Goal: Check status: Check status

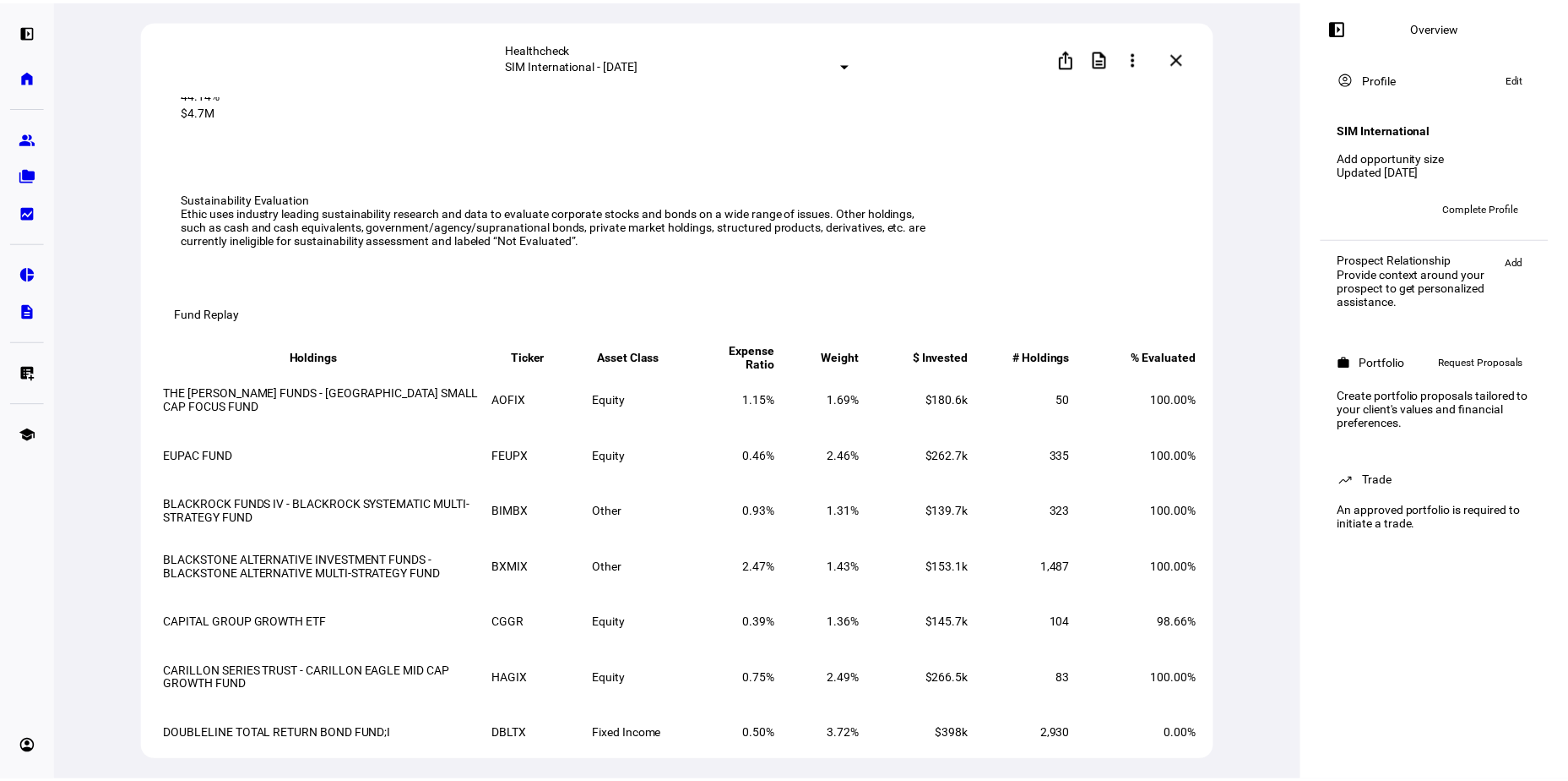
scroll to position [169, 0]
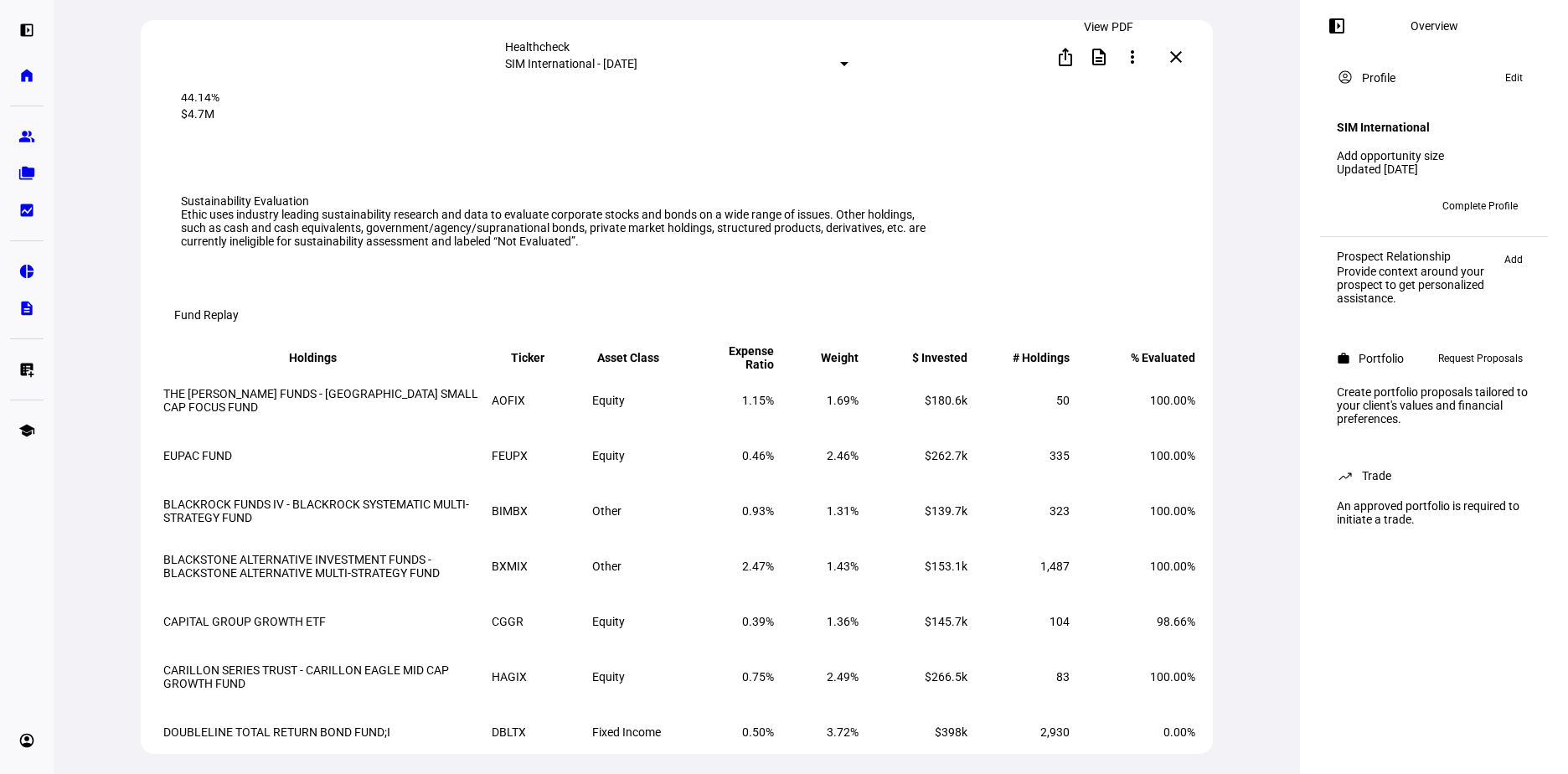
click at [1107, 57] on mat-icon "description" at bounding box center [1099, 57] width 20 height 20
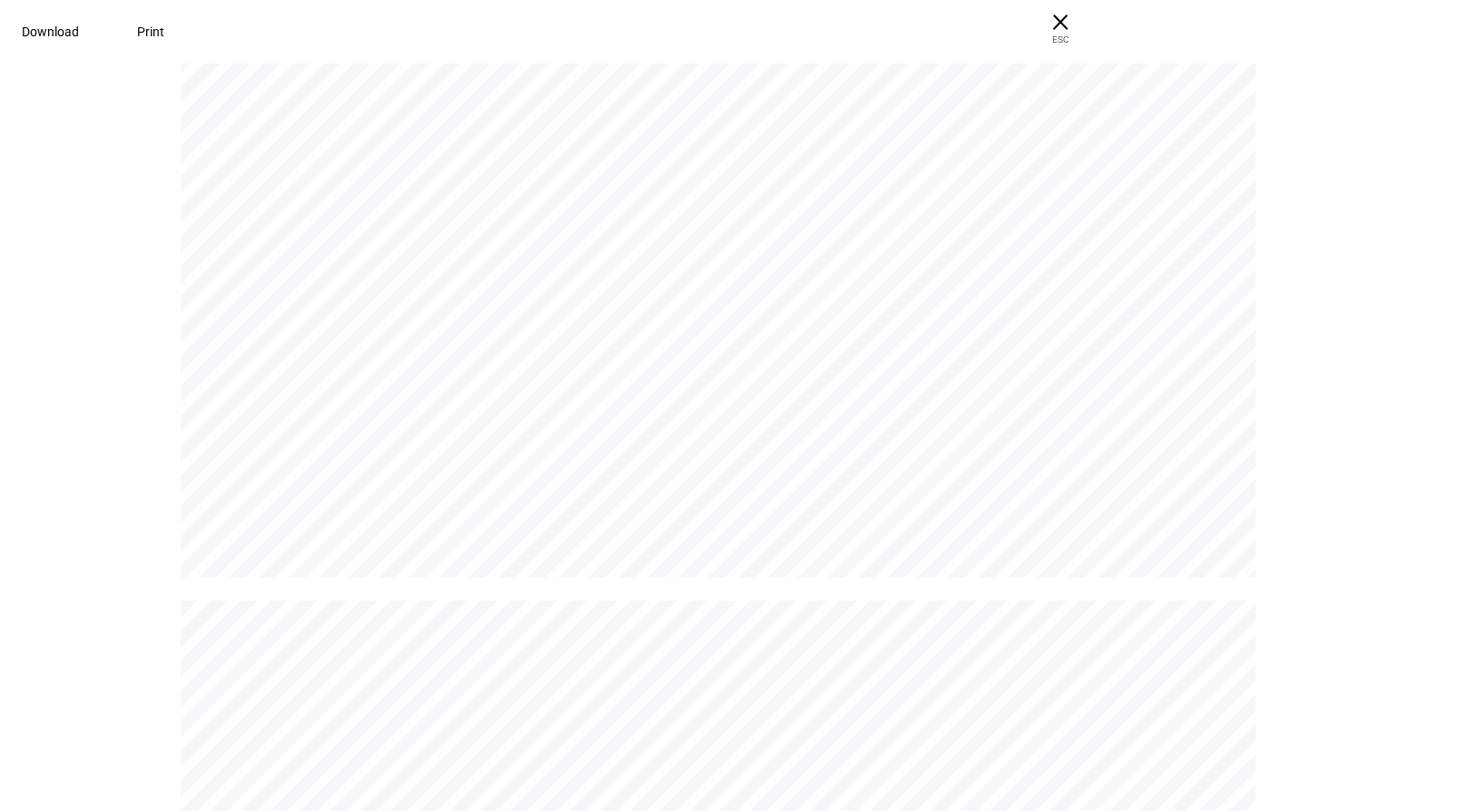
scroll to position [7896, 0]
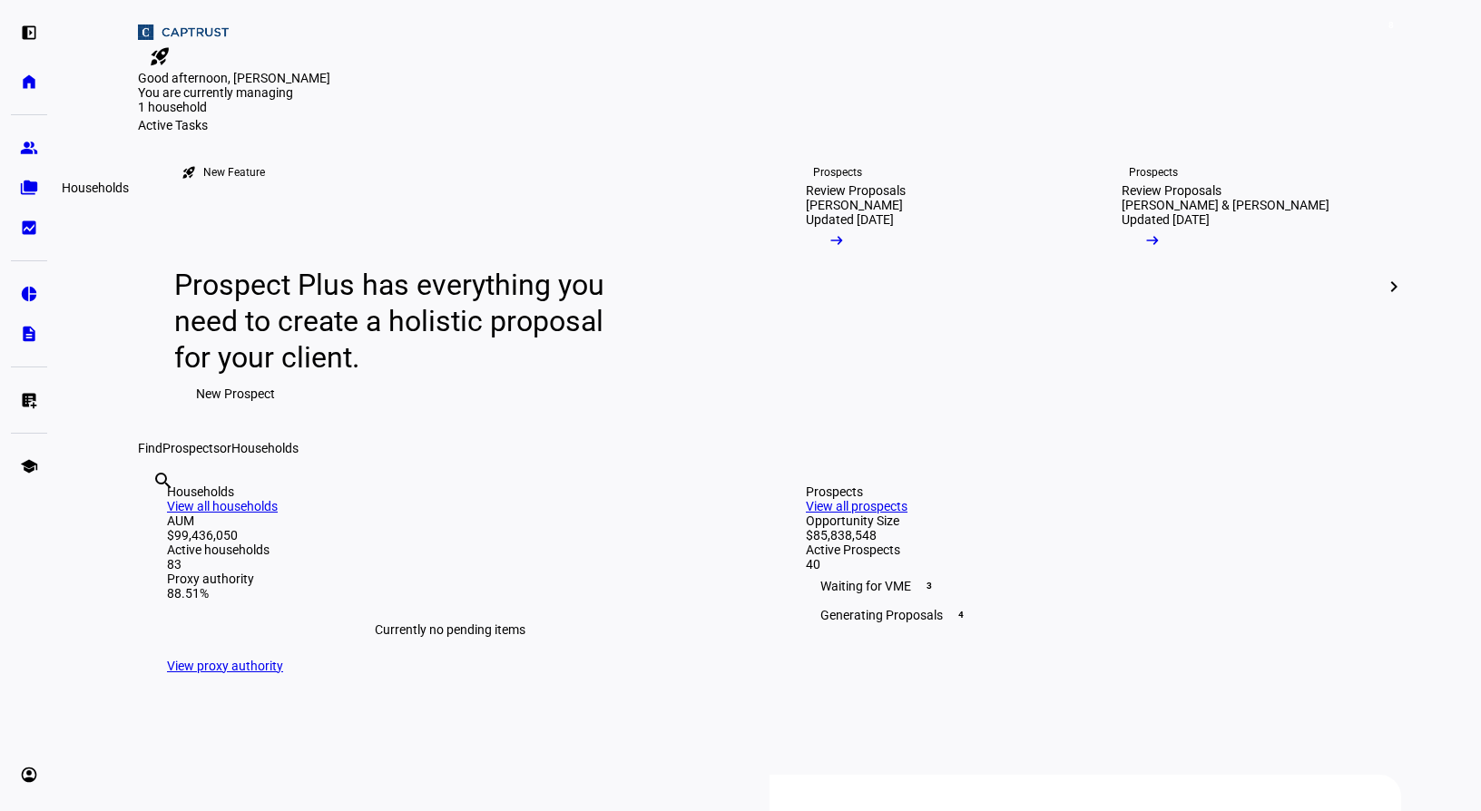
click at [31, 189] on eth-mat-symbol "folder_copy" at bounding box center [29, 188] width 18 height 18
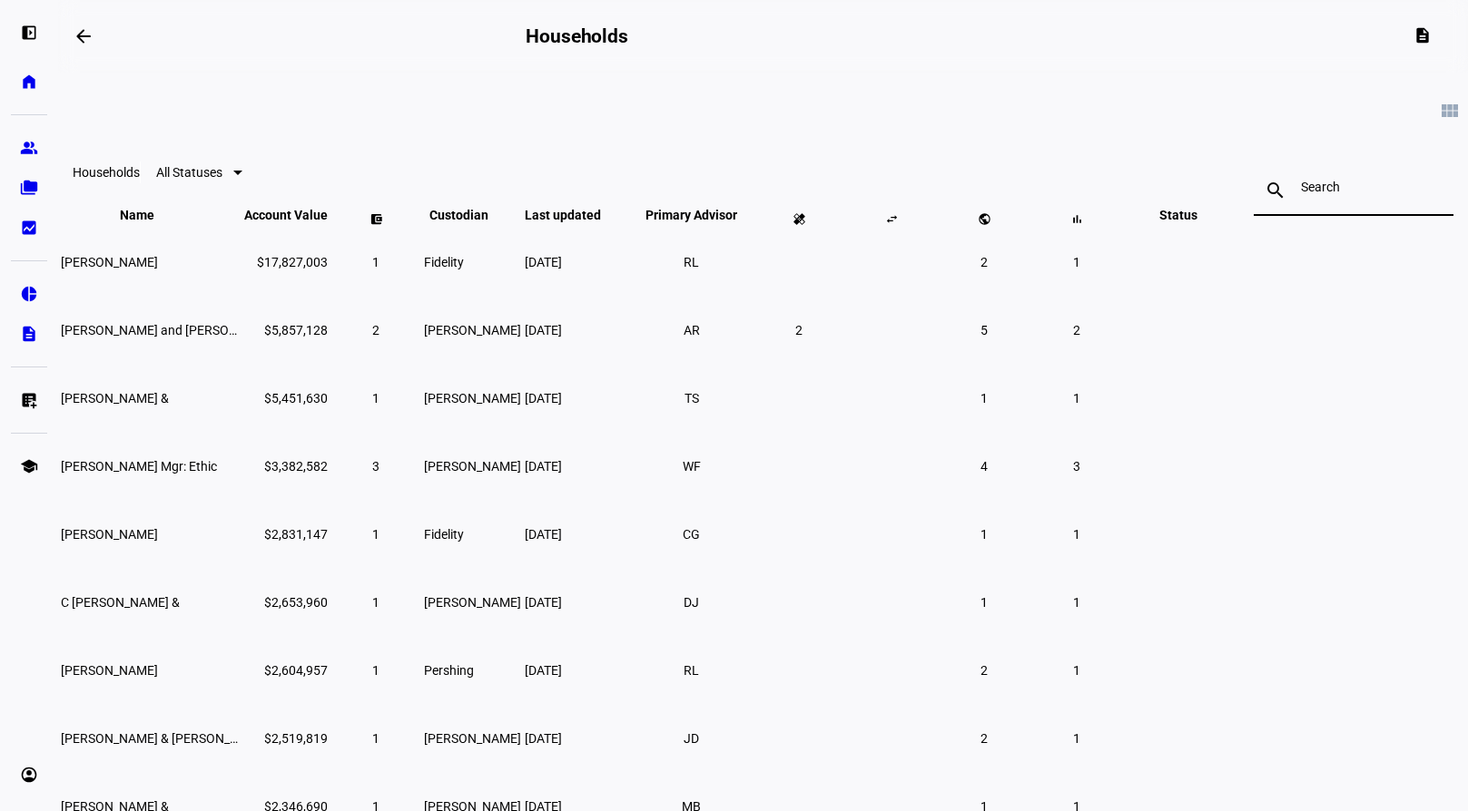
click at [1301, 193] on input at bounding box center [1353, 187] width 105 height 15
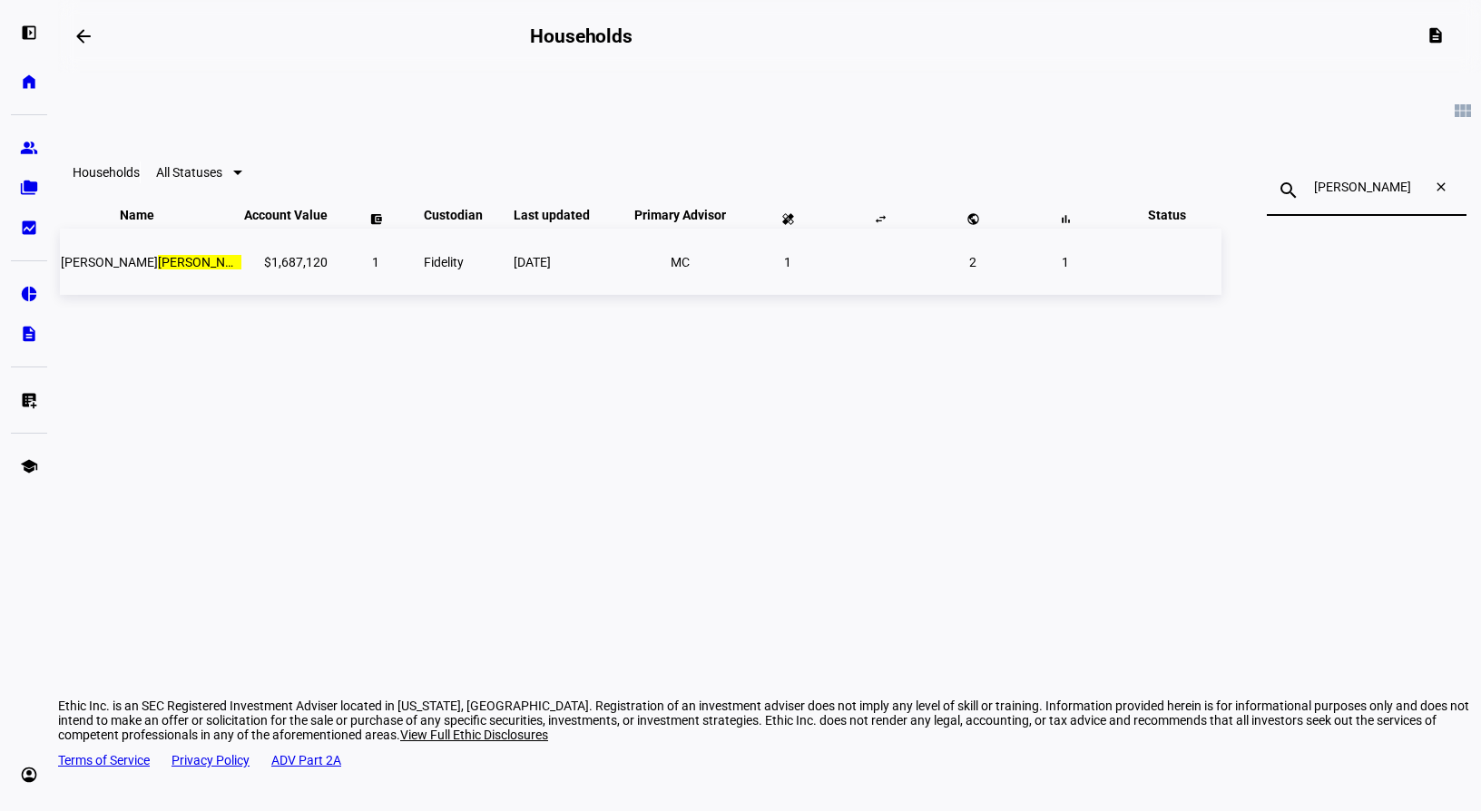
type input "[PERSON_NAME]"
click at [833, 295] on td "1" at bounding box center [787, 262] width 91 height 66
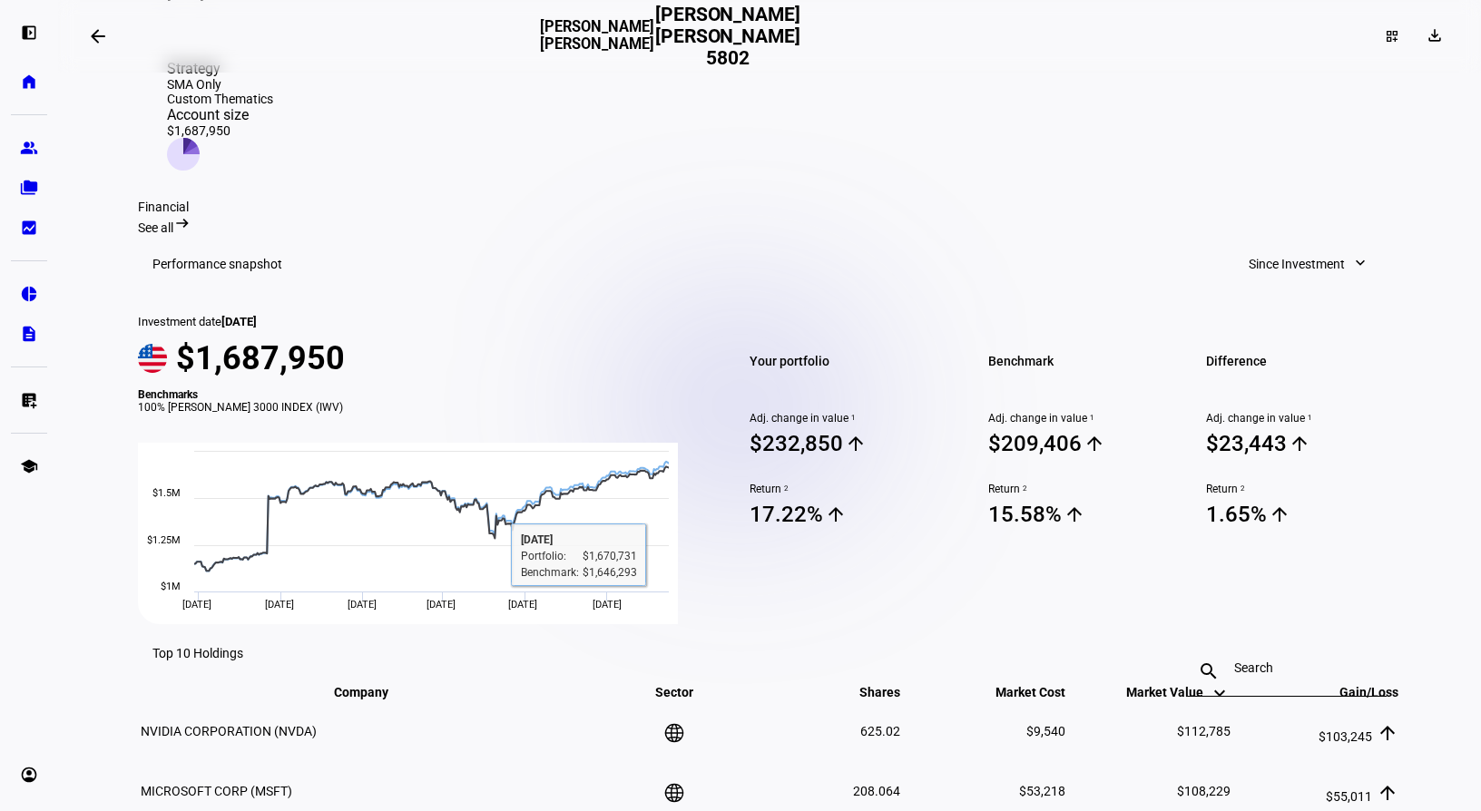
scroll to position [551, 0]
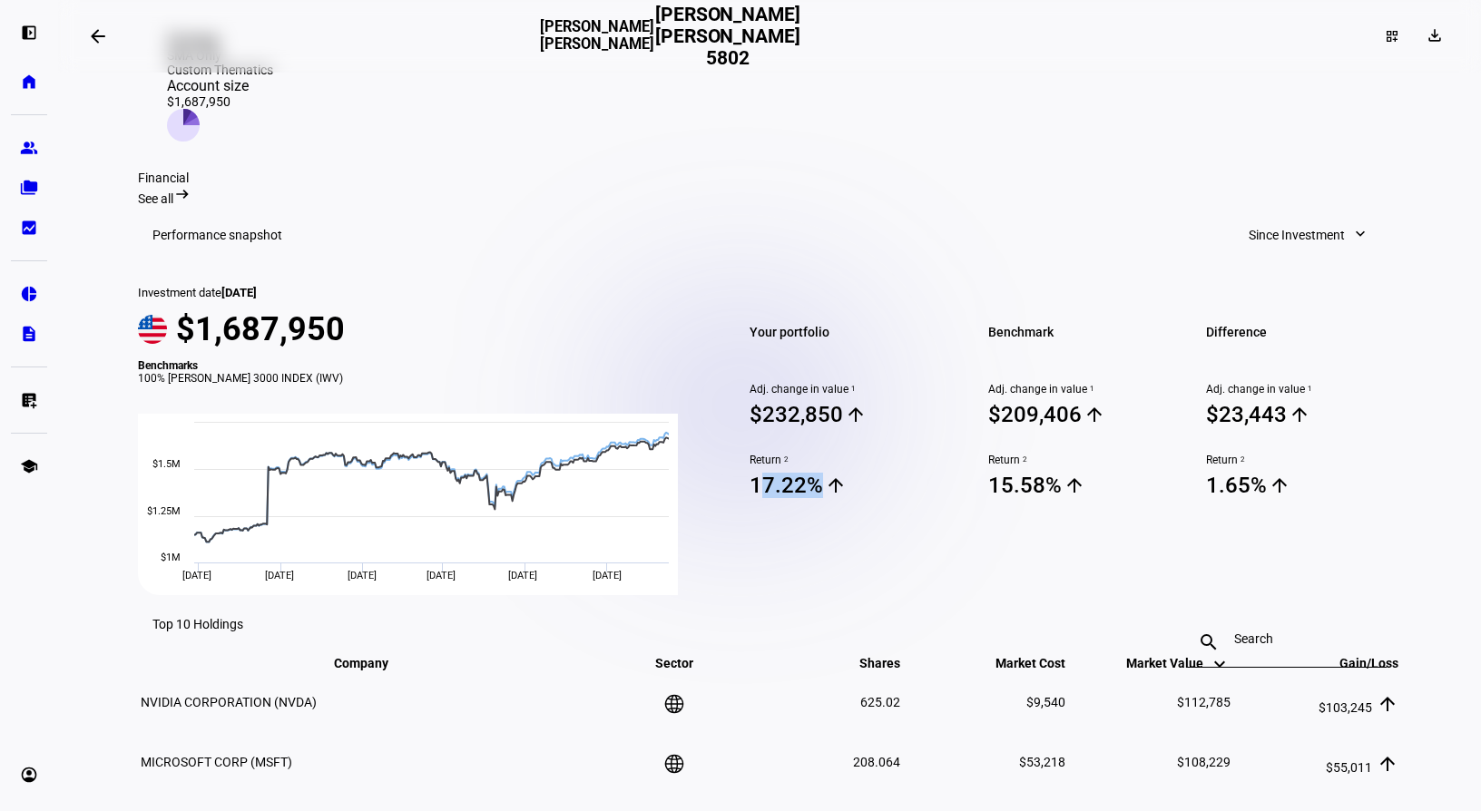
drag, startPoint x: 792, startPoint y: 507, endPoint x: 723, endPoint y: 510, distance: 69.0
click at [728, 510] on div "Your portfolio Adj. change in value 1 $232,850 arrow_upward Return 2 17.22% arr…" at bounding box center [847, 440] width 239 height 309
click at [1029, 565] on section "Financial See all arrow_right_alt Performance snapshot Since Investment expand_…" at bounding box center [769, 722] width 1263 height 1102
drag, startPoint x: 1031, startPoint y: 508, endPoint x: 984, endPoint y: 515, distance: 47.6
click at [988, 499] on span "15.58% arrow_upward" at bounding box center [1085, 485] width 195 height 27
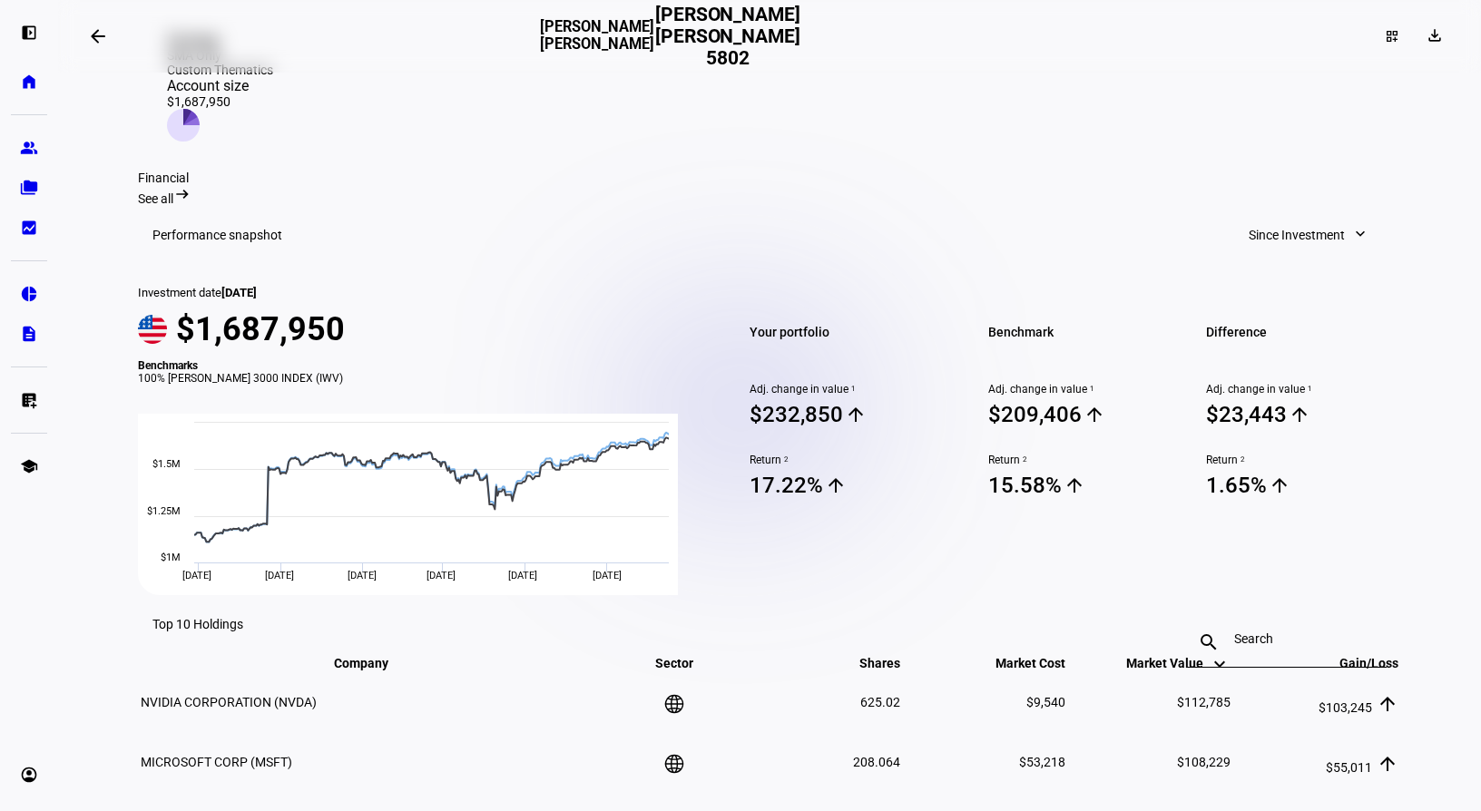
drag, startPoint x: 984, startPoint y: 515, endPoint x: 1002, endPoint y: 545, distance: 35.8
click at [1000, 548] on mat-card "Performance snapshot Since Investment expand_more Investment date [DATE] $1,687…" at bounding box center [769, 400] width 1263 height 389
drag, startPoint x: 1230, startPoint y: 503, endPoint x: 1184, endPoint y: 506, distance: 45.5
click at [1206, 499] on span "1.65% arrow_upward" at bounding box center [1303, 485] width 195 height 27
drag, startPoint x: 1184, startPoint y: 506, endPoint x: 731, endPoint y: 583, distance: 460.1
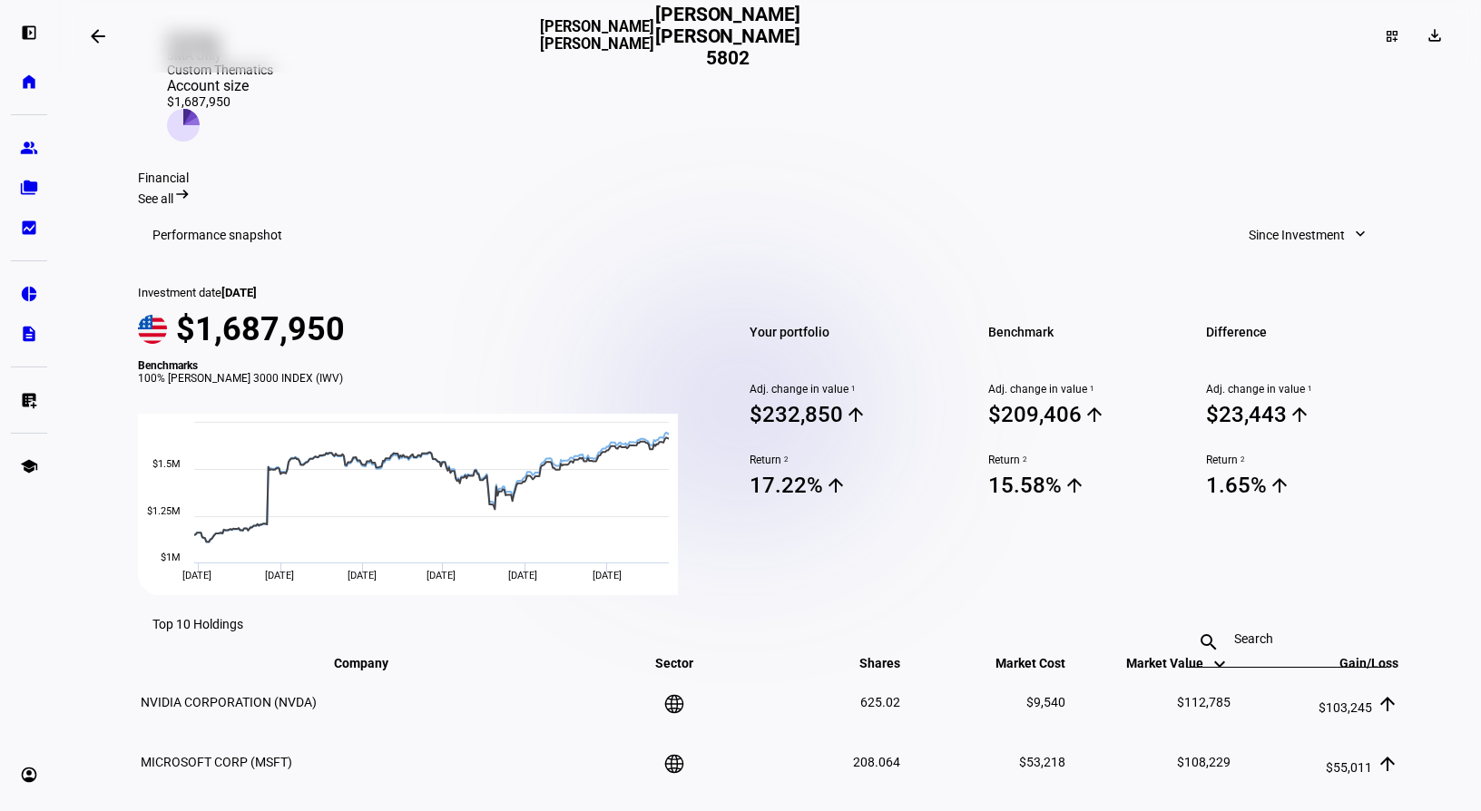
click at [731, 583] on section "Financial See all arrow_right_alt Performance snapshot Since Investment expand_…" at bounding box center [769, 722] width 1263 height 1102
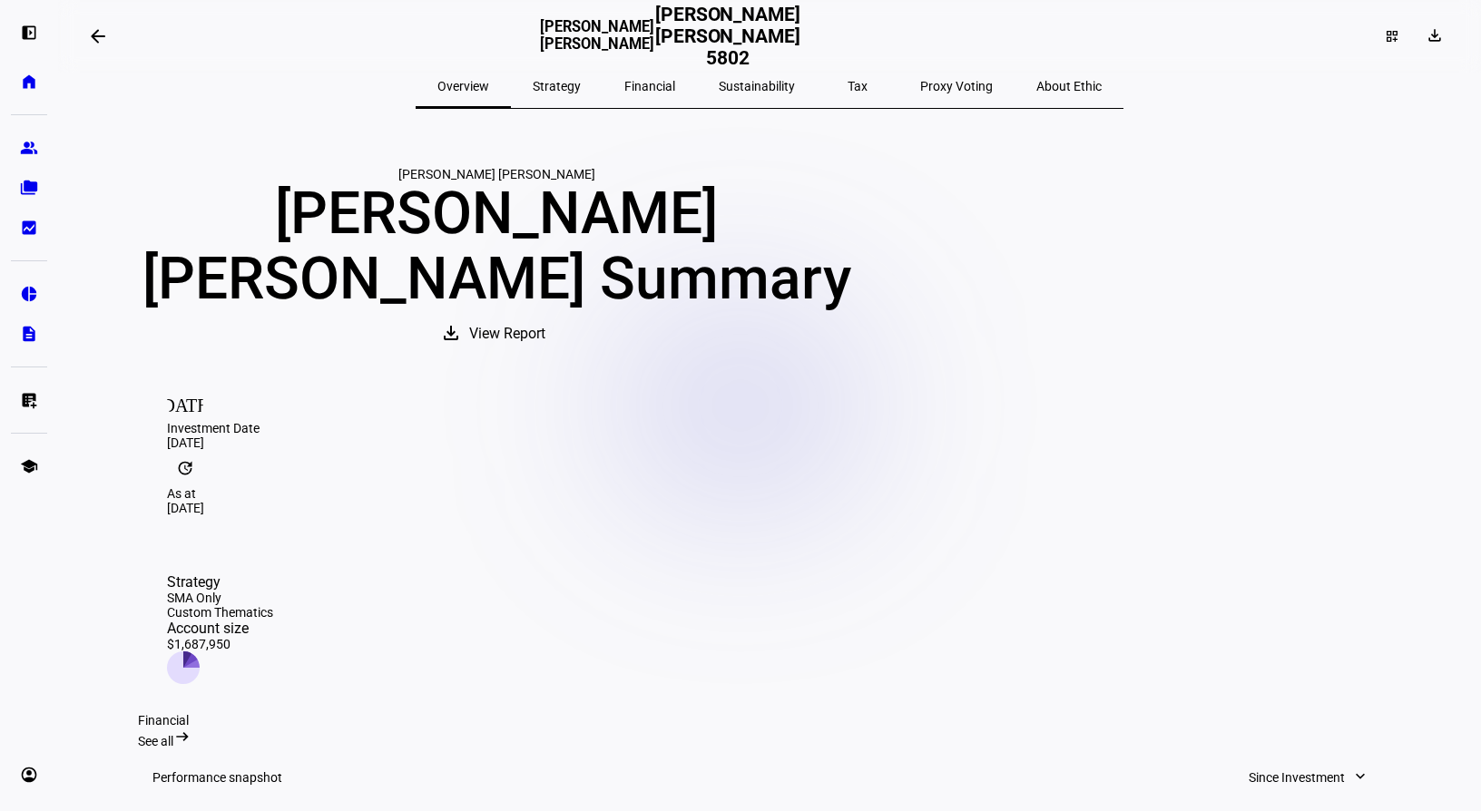
scroll to position [0, 0]
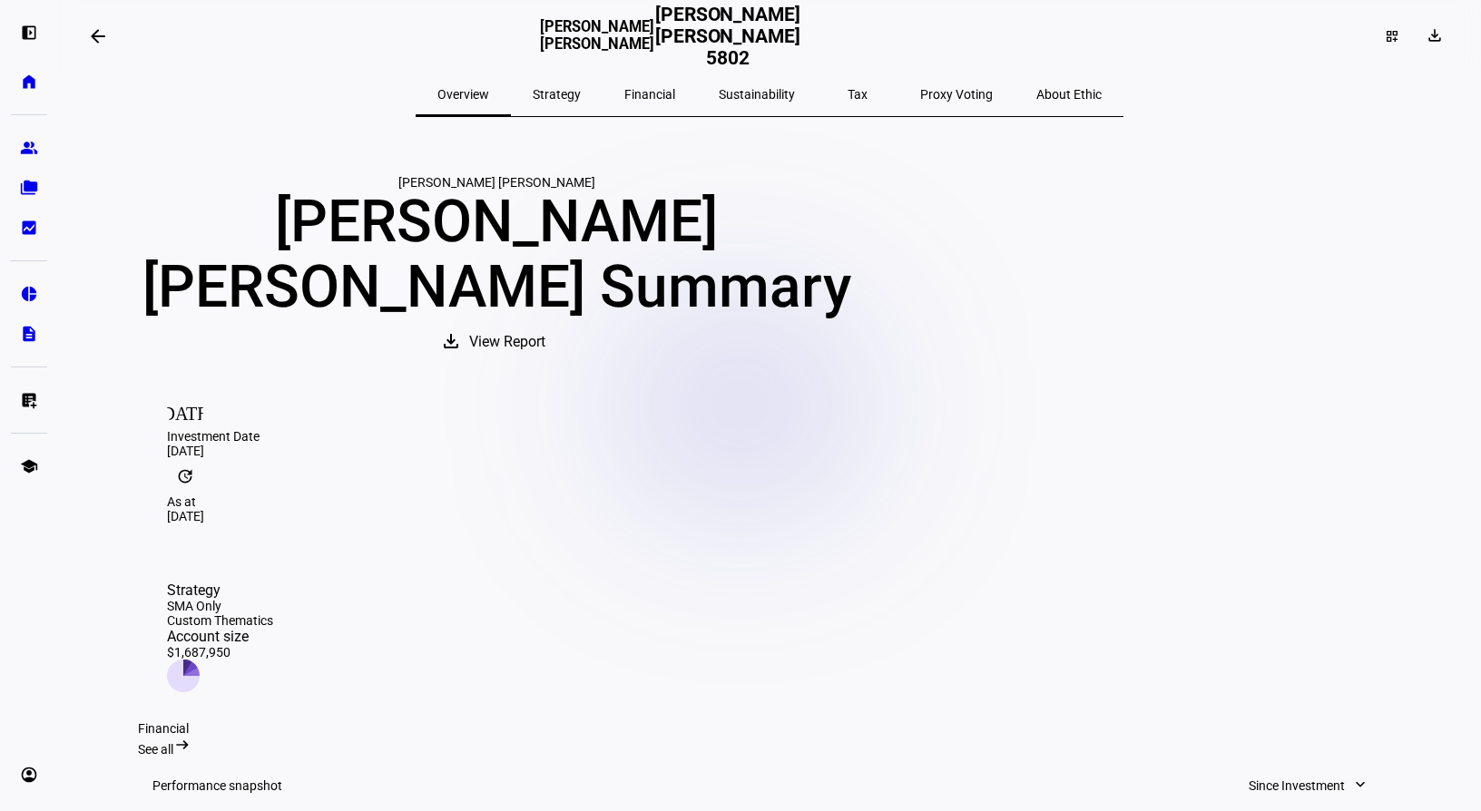
click at [848, 93] on span "Tax" at bounding box center [858, 94] width 20 height 13
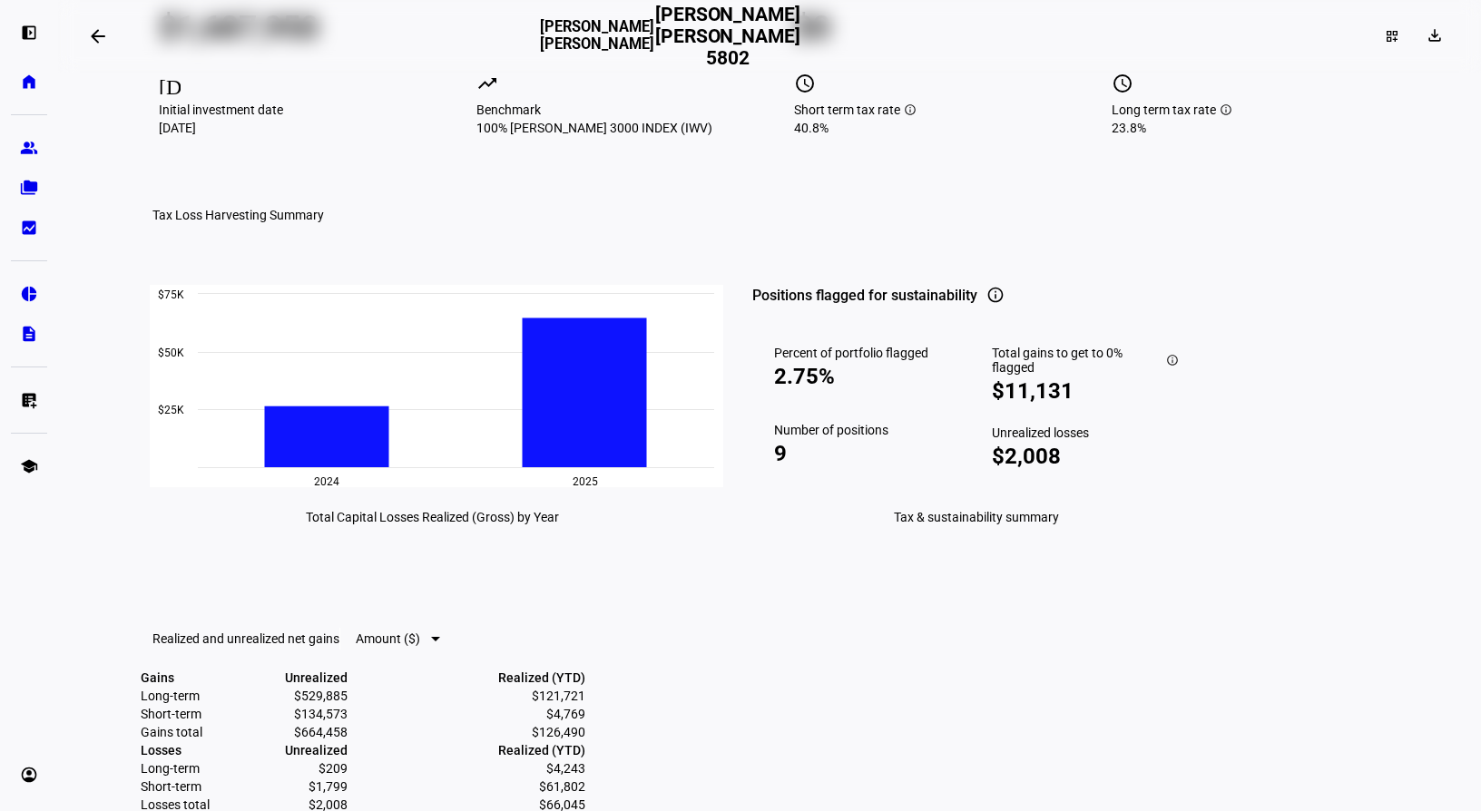
scroll to position [454, 0]
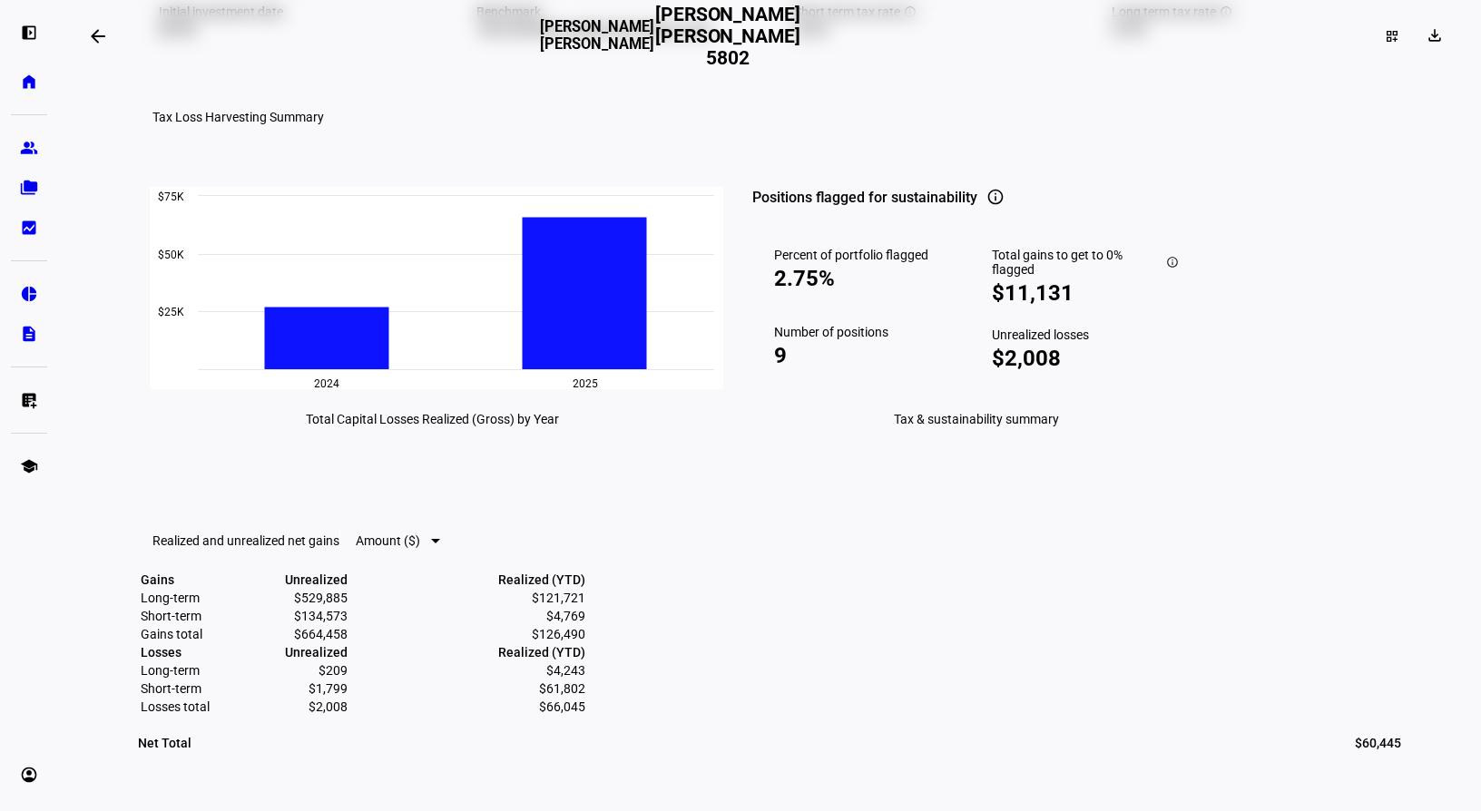
click at [766, 46] on h2 "[PERSON_NAME] [PERSON_NAME] 5802" at bounding box center [727, 36] width 147 height 65
drag, startPoint x: 766, startPoint y: 46, endPoint x: 726, endPoint y: 257, distance: 214.3
click at [726, 146] on mat-toolbar "Tax Loss Harvesting Summary" at bounding box center [679, 117] width 1083 height 58
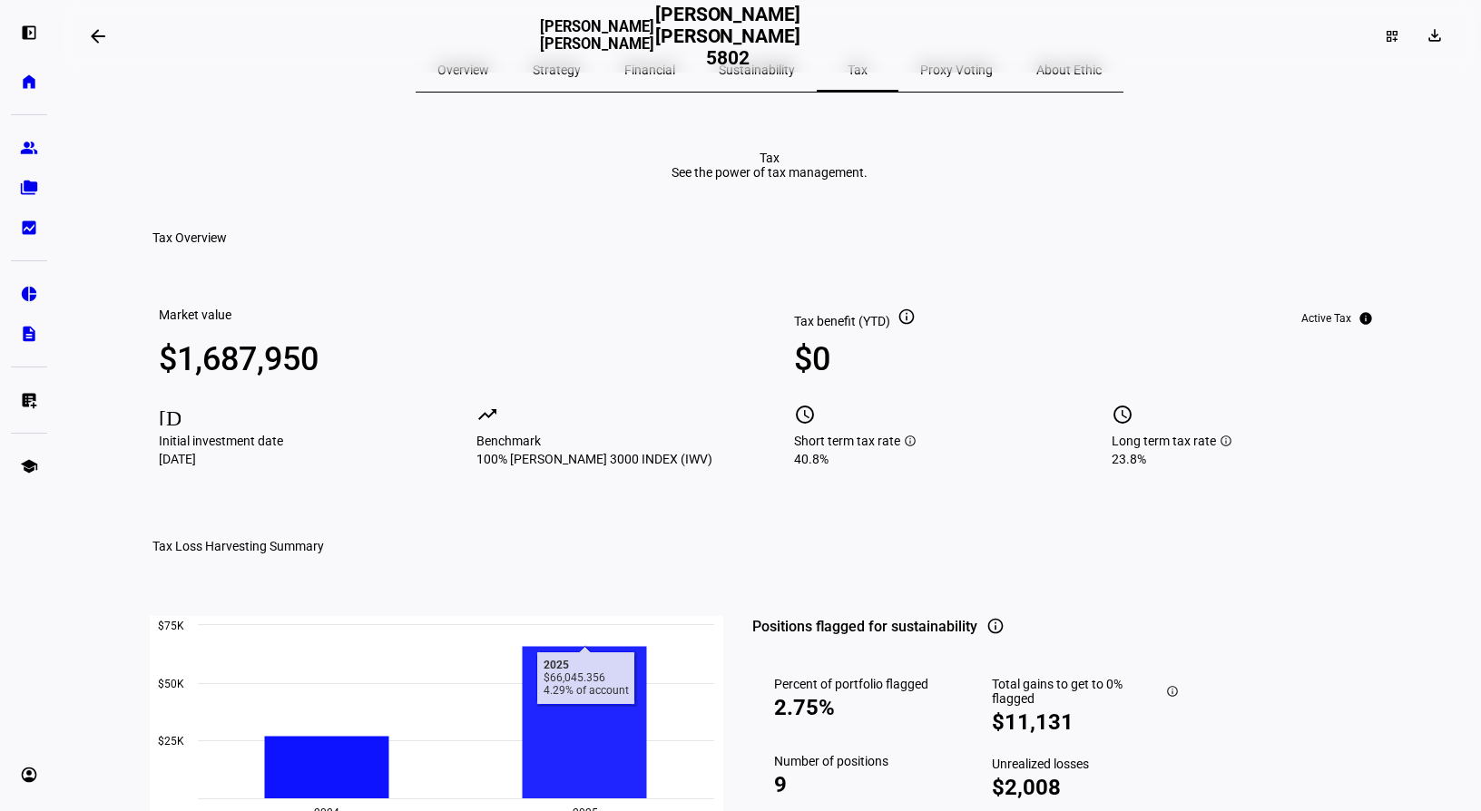
scroll to position [0, 0]
